Goal: Transaction & Acquisition: Book appointment/travel/reservation

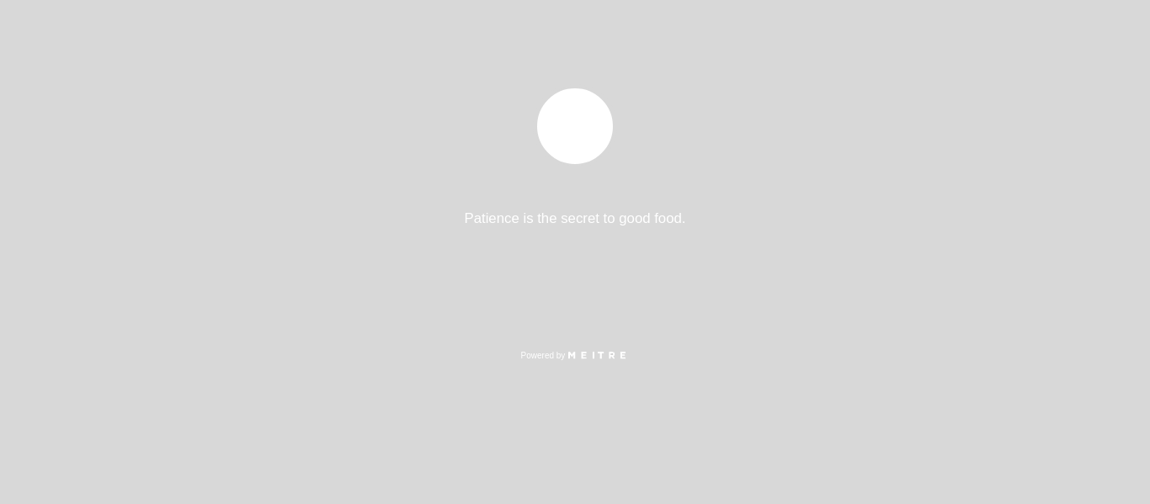
select select "es"
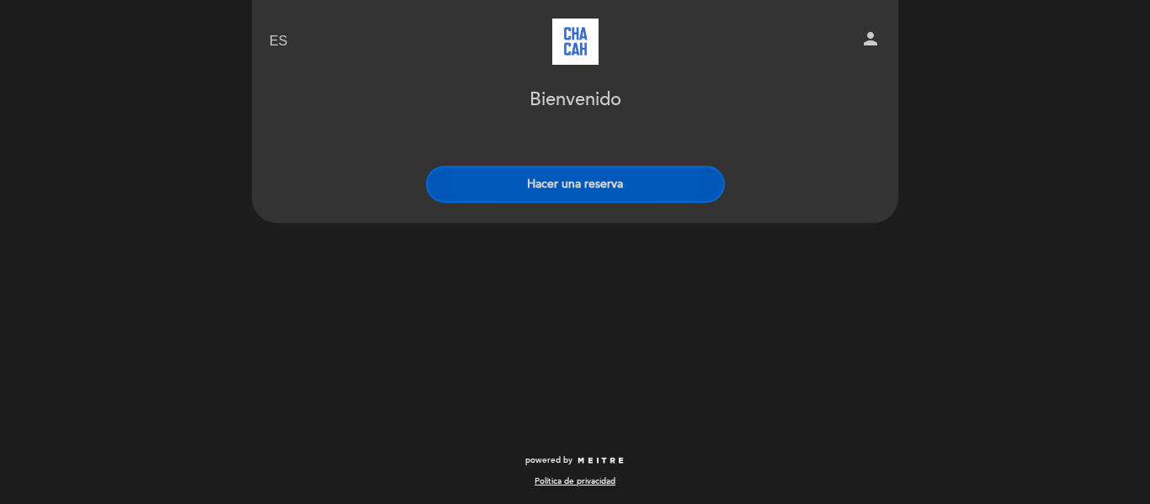
click at [631, 191] on button "Hacer una reserva" at bounding box center [575, 184] width 299 height 37
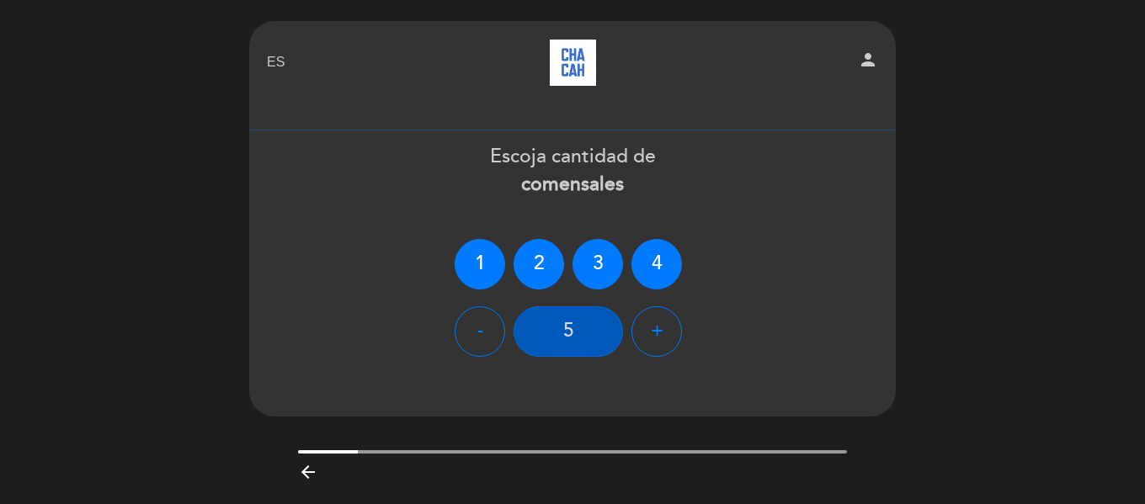
click at [590, 326] on div "5" at bounding box center [568, 332] width 109 height 51
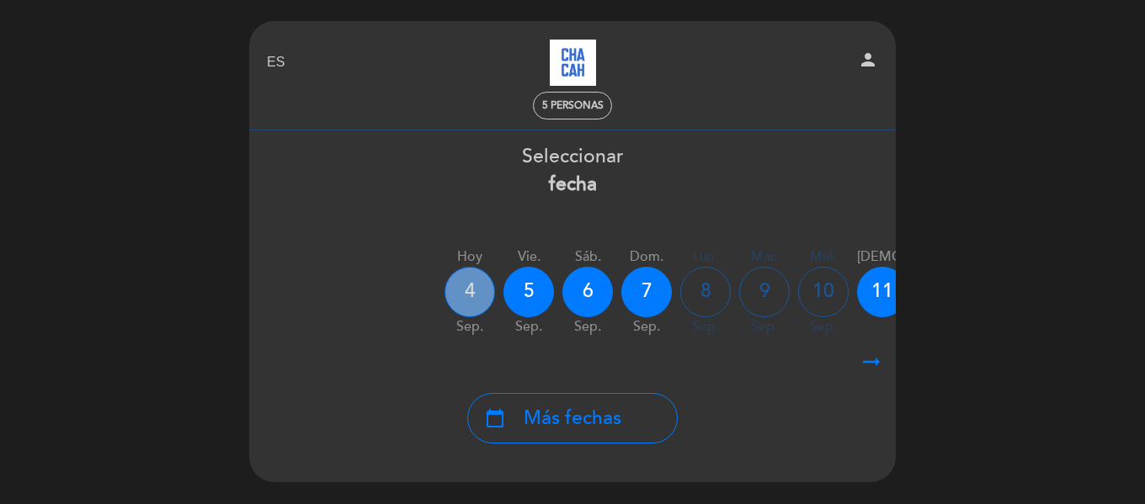
click at [473, 291] on div "4" at bounding box center [470, 292] width 51 height 51
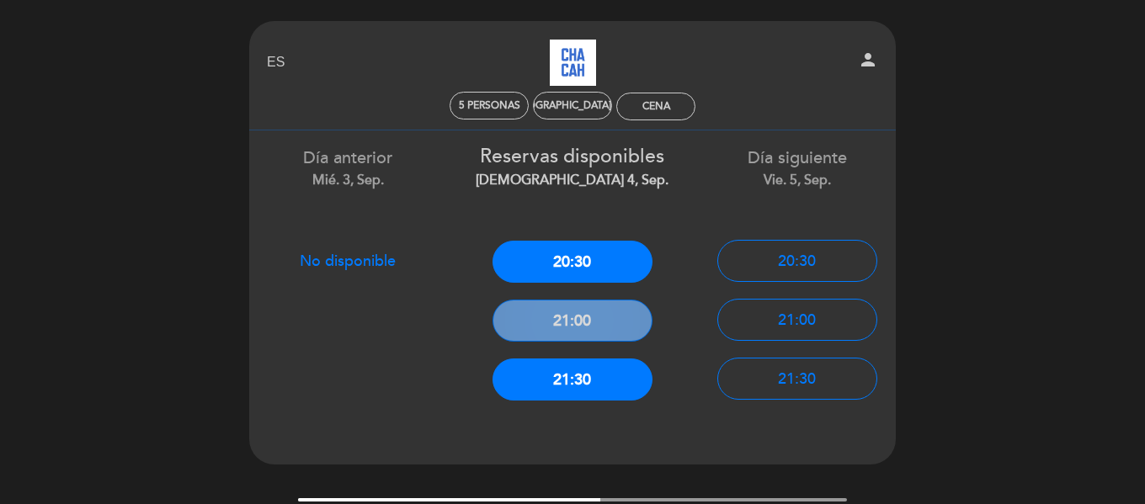
click at [580, 323] on button "21:00" at bounding box center [573, 321] width 160 height 42
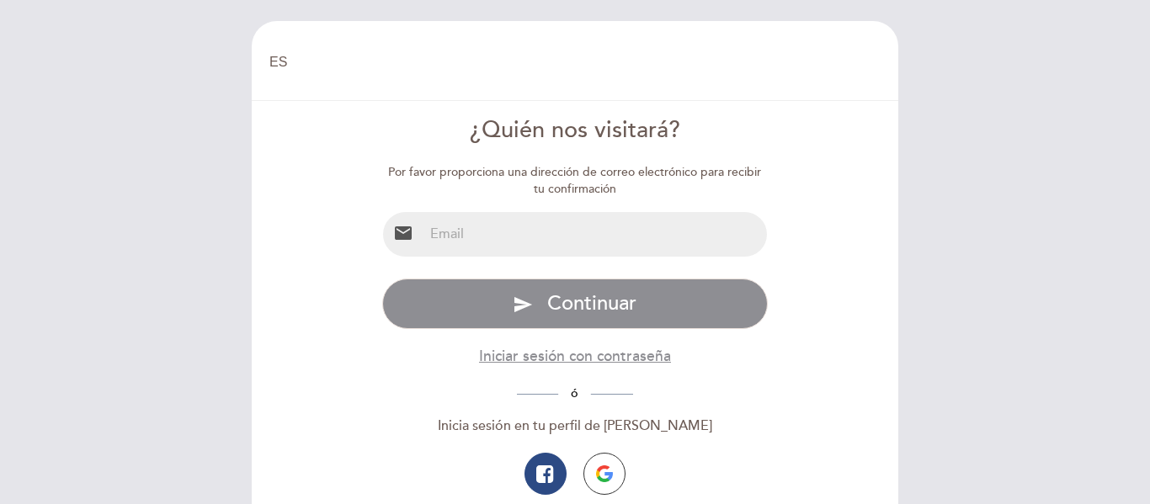
select select "es"
drag, startPoint x: 547, startPoint y: 238, endPoint x: 525, endPoint y: 218, distance: 29.8
click at [542, 233] on input "email" at bounding box center [596, 234] width 344 height 45
type input "[EMAIL_ADDRESS][DOMAIN_NAME]"
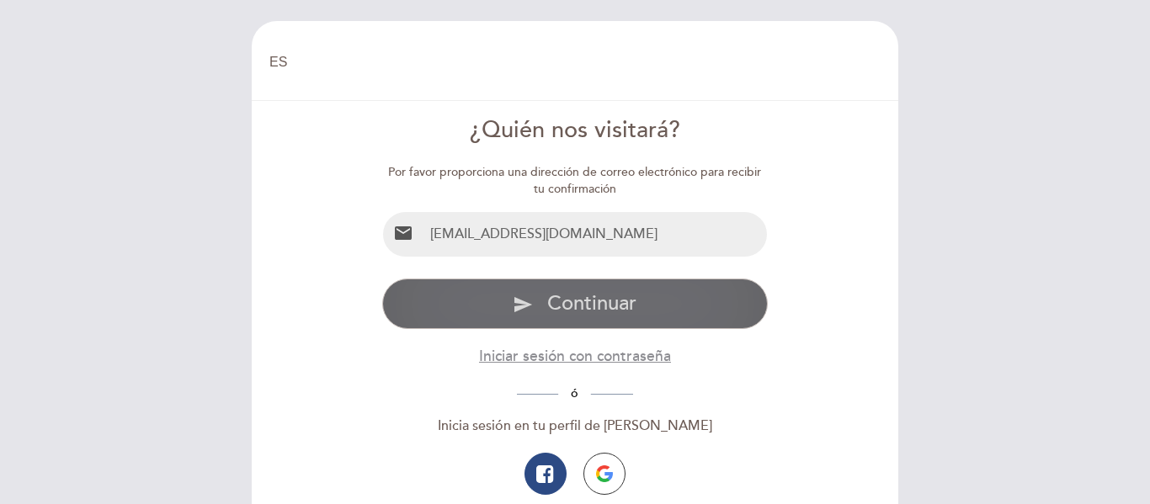
click at [622, 308] on span "Continuar" at bounding box center [591, 303] width 89 height 24
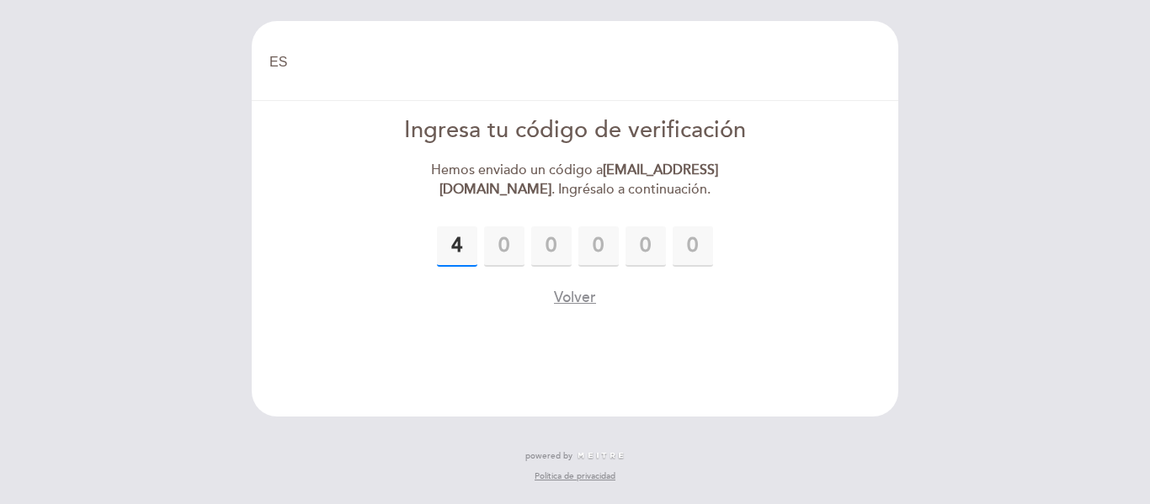
type input "4"
type input "7"
type input "3"
type input "2"
type input "8"
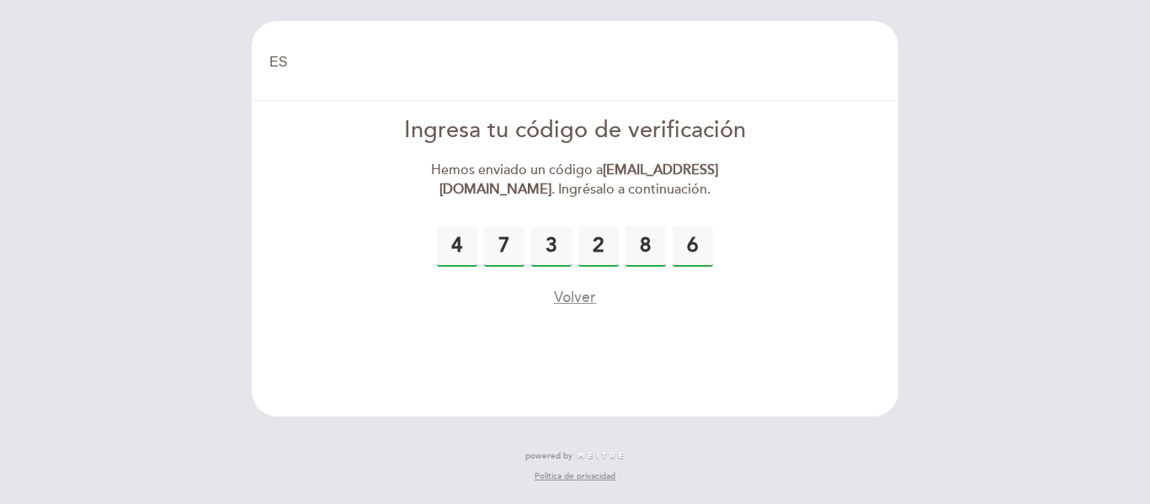
type input "6"
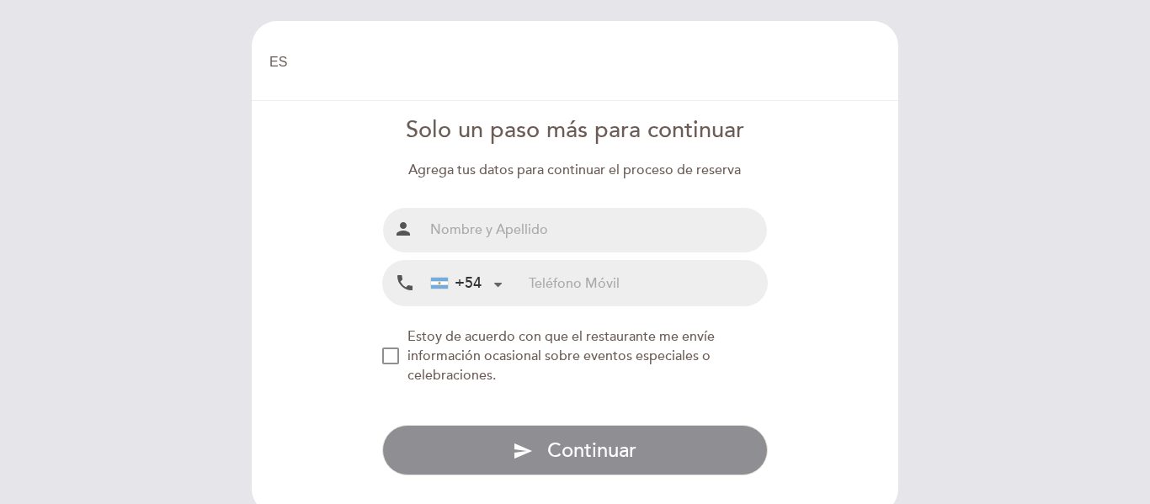
click at [626, 234] on input "text" at bounding box center [596, 230] width 344 height 45
type input "[PERSON_NAME]"
click at [605, 291] on input "tel" at bounding box center [648, 283] width 238 height 45
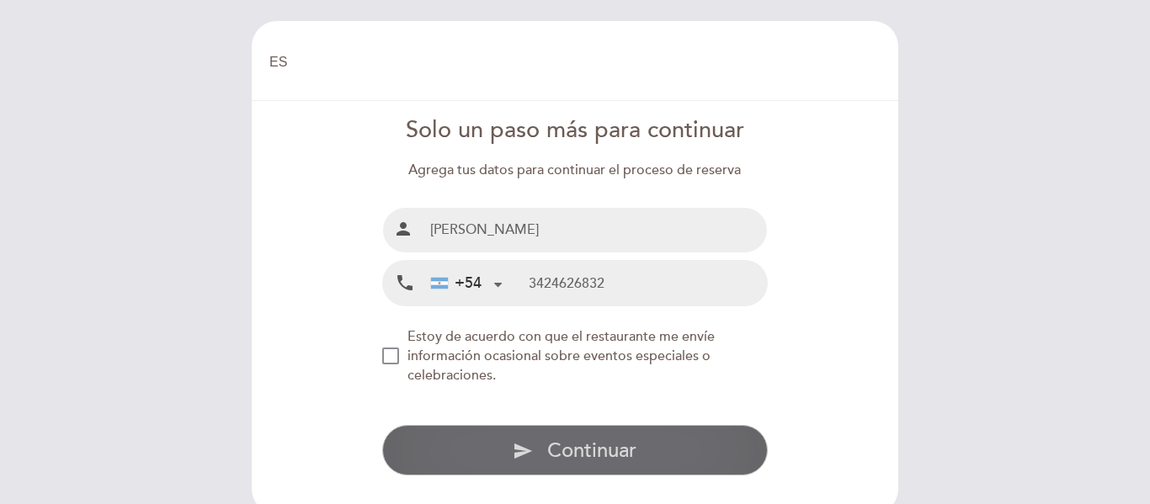
type input "3424626832"
click at [570, 450] on span "Continuar" at bounding box center [591, 451] width 89 height 24
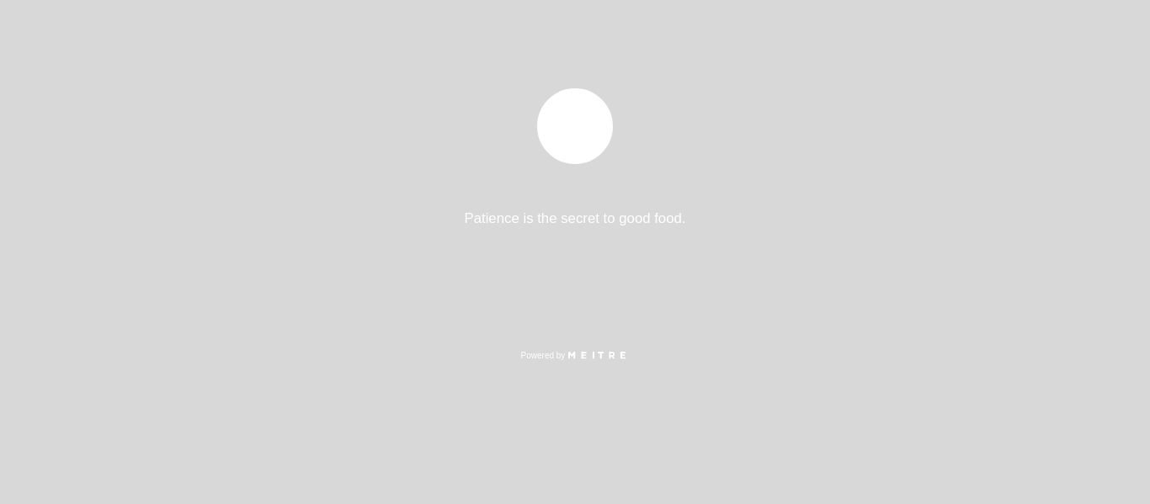
select select "es"
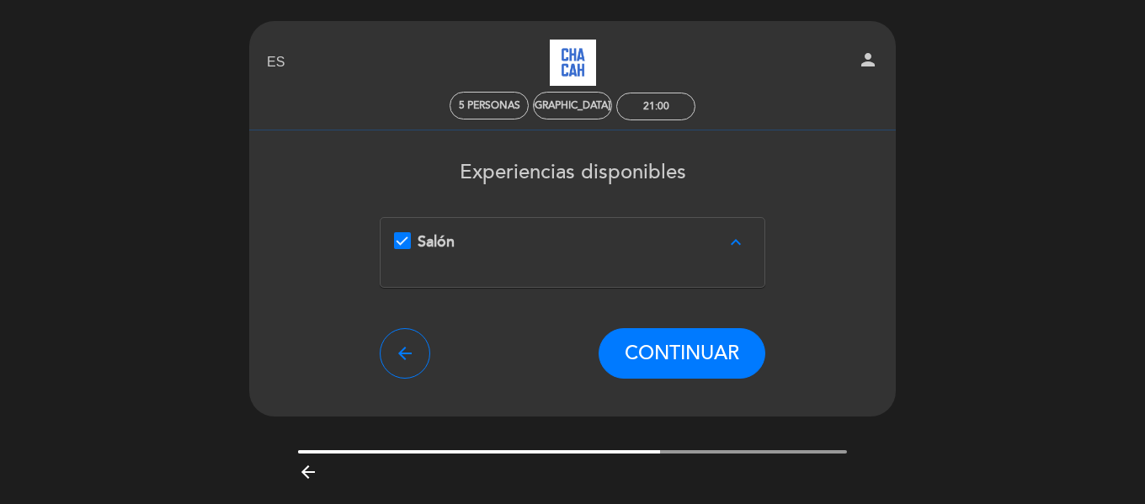
click at [735, 243] on icon "expand_less" at bounding box center [736, 242] width 20 height 20
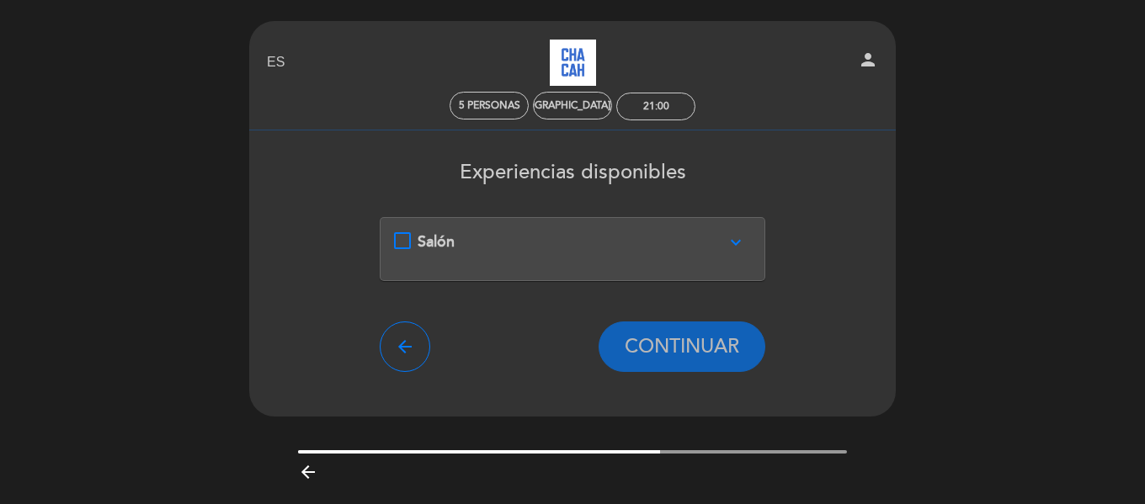
click at [735, 243] on icon "expand_more" at bounding box center [736, 242] width 20 height 20
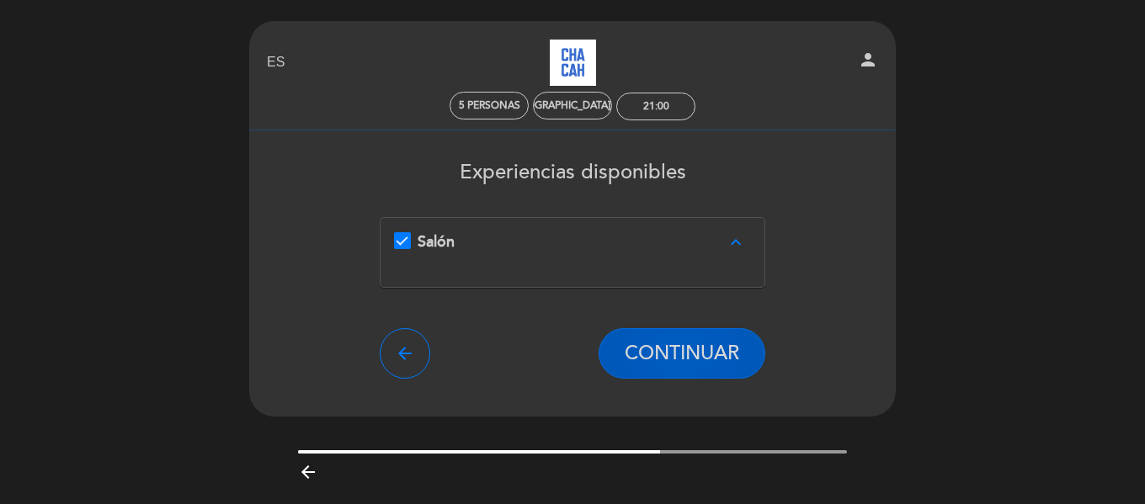
click at [707, 360] on span "CONTINUAR" at bounding box center [682, 354] width 115 height 24
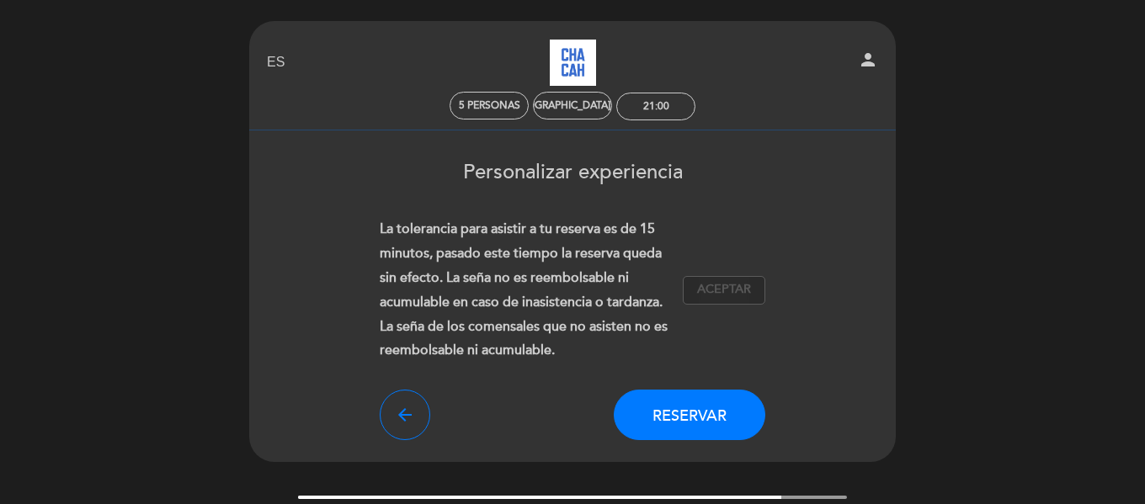
click at [742, 294] on span "Aceptar" at bounding box center [724, 290] width 54 height 18
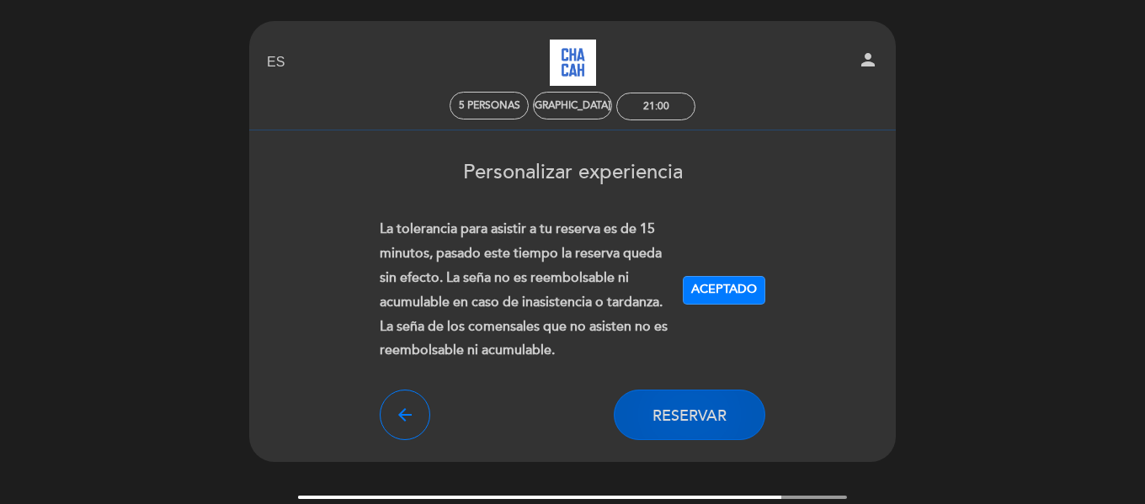
click at [730, 410] on button "Reservar" at bounding box center [690, 415] width 152 height 51
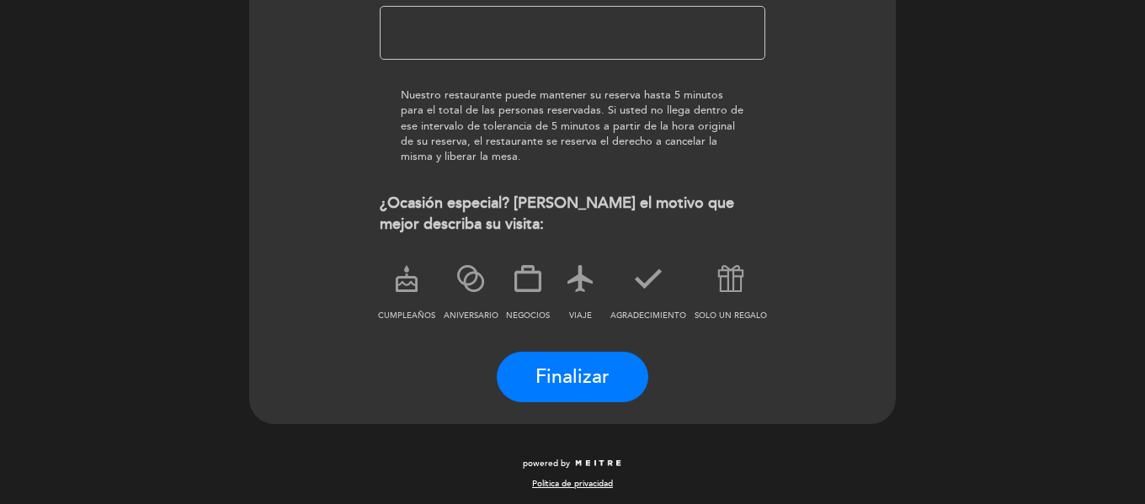
scroll to position [318, 0]
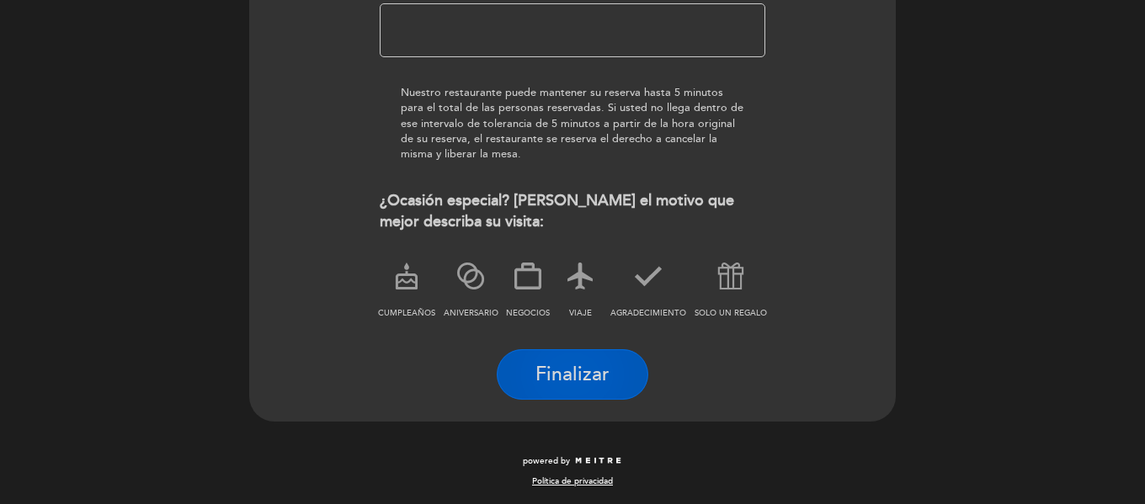
click at [622, 374] on button "Finalizar" at bounding box center [573, 375] width 152 height 51
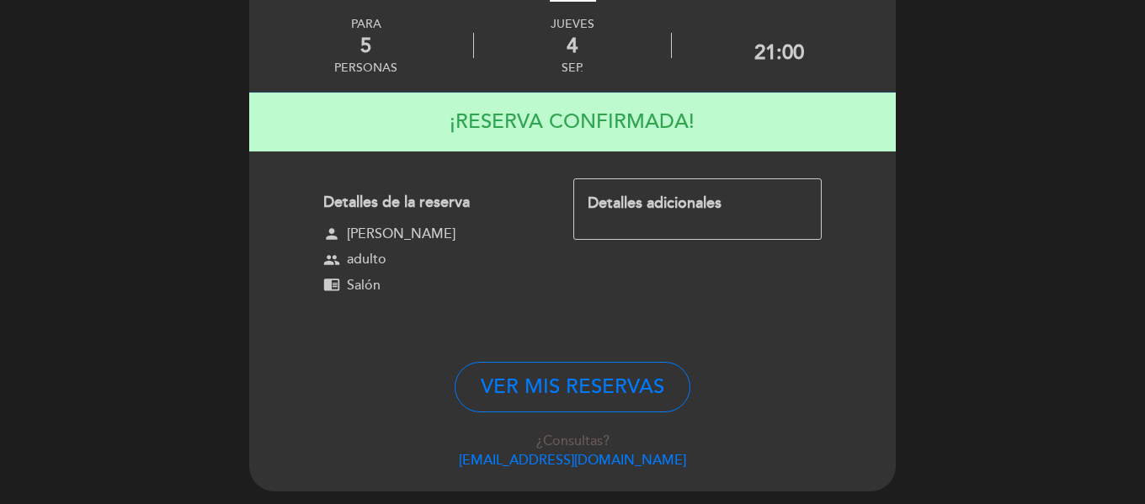
scroll to position [0, 0]
